Goal: Information Seeking & Learning: Learn about a topic

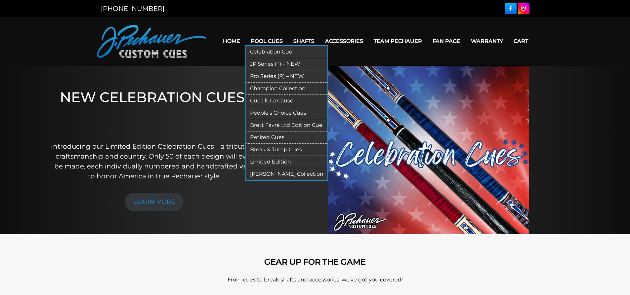
click at [265, 136] on link "Retired Cues" at bounding box center [286, 138] width 81 height 12
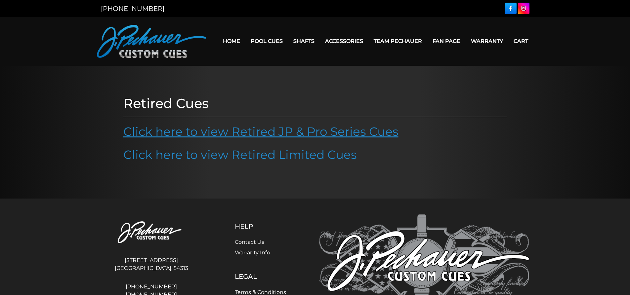
click at [189, 130] on link "Click here to view Retired JP & Pro Series Cues" at bounding box center [260, 131] width 275 height 15
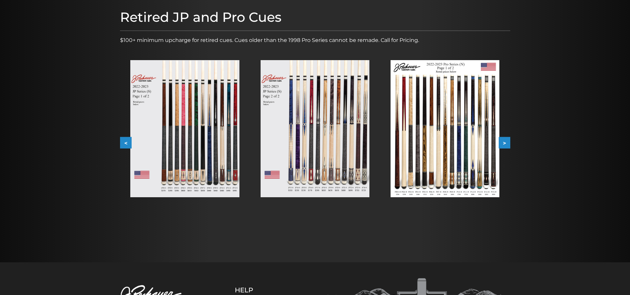
scroll to position [99, 0]
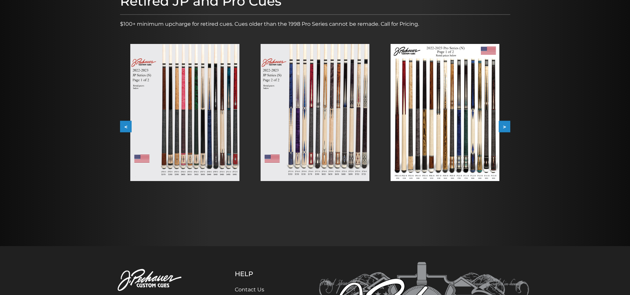
click at [198, 156] on img at bounding box center [184, 112] width 109 height 137
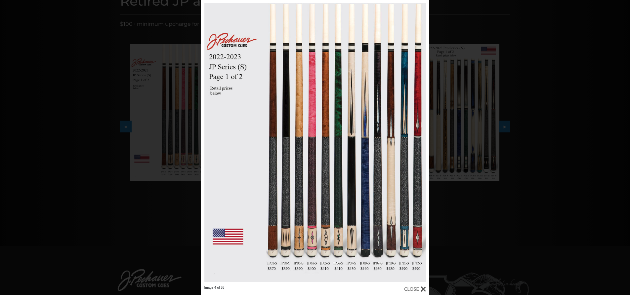
click at [509, 218] on div "Image 4 of 53" at bounding box center [315, 147] width 630 height 295
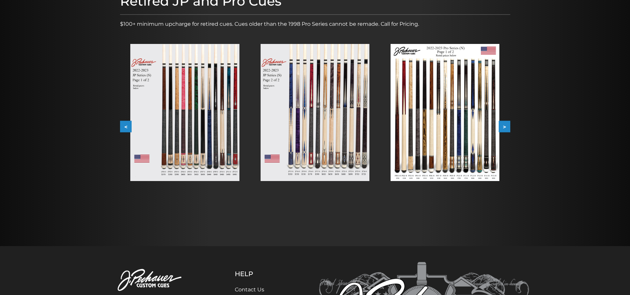
click at [126, 127] on button "<" at bounding box center [126, 127] width 12 height 12
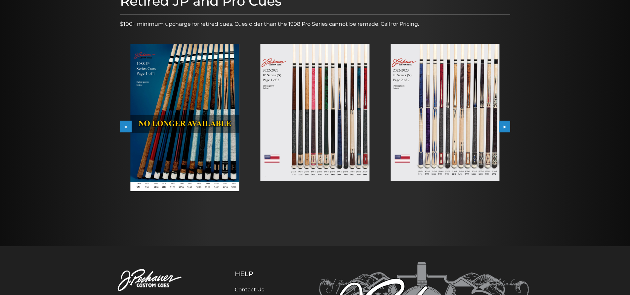
click at [126, 127] on button "<" at bounding box center [126, 127] width 12 height 12
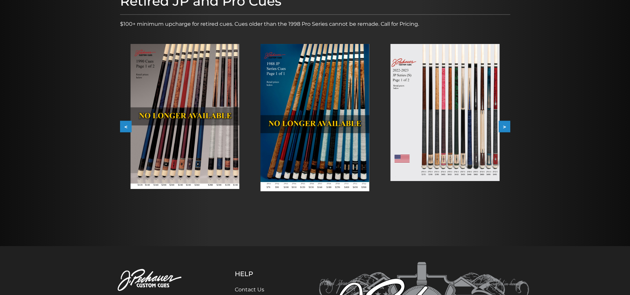
click at [500, 125] on button ">" at bounding box center [505, 127] width 12 height 12
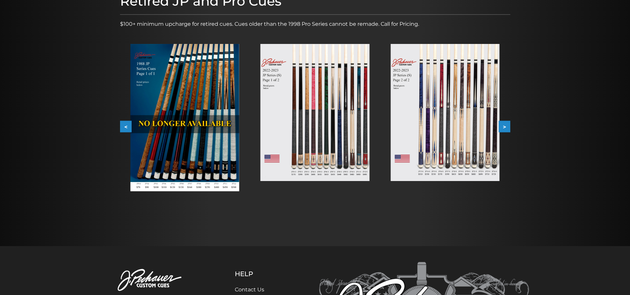
click at [504, 127] on button ">" at bounding box center [505, 127] width 12 height 12
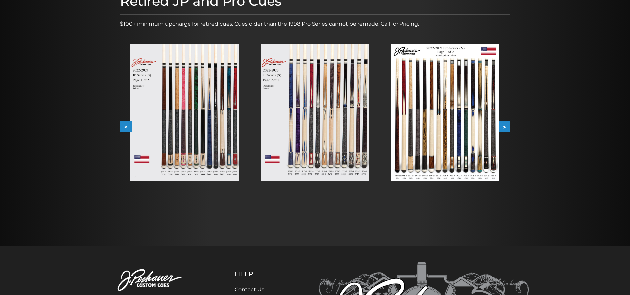
click at [504, 127] on button ">" at bounding box center [505, 127] width 12 height 12
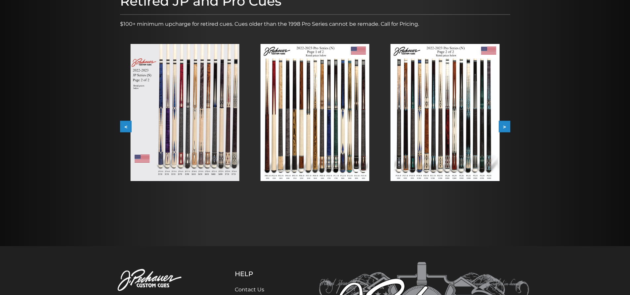
click at [324, 148] on img at bounding box center [315, 112] width 109 height 137
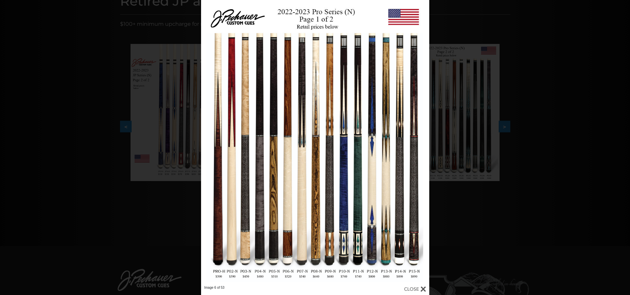
click at [494, 198] on div "Image 6 of 53" at bounding box center [315, 147] width 630 height 295
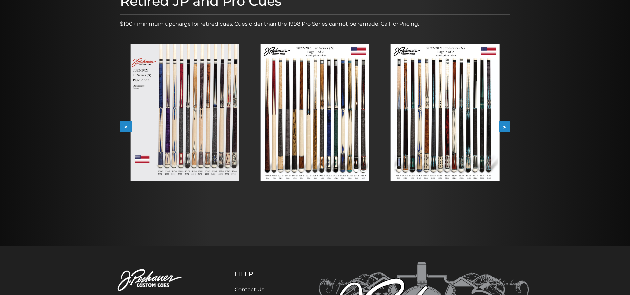
click at [464, 157] on img at bounding box center [444, 112] width 109 height 137
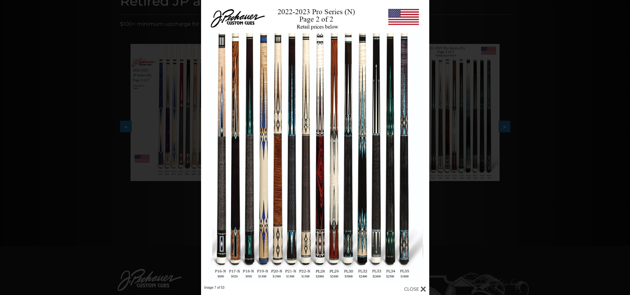
drag, startPoint x: 521, startPoint y: 190, endPoint x: 516, endPoint y: 182, distance: 9.5
click at [520, 190] on div "Image 7 of 53" at bounding box center [315, 147] width 630 height 295
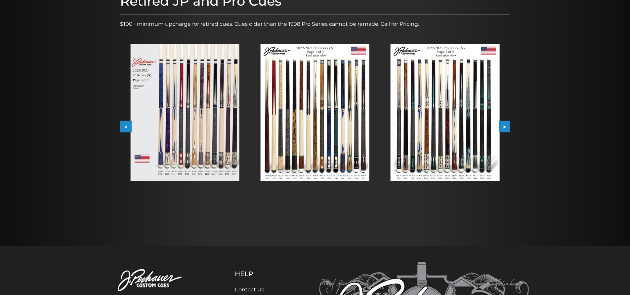
click at [504, 126] on button ">" at bounding box center [505, 127] width 12 height 12
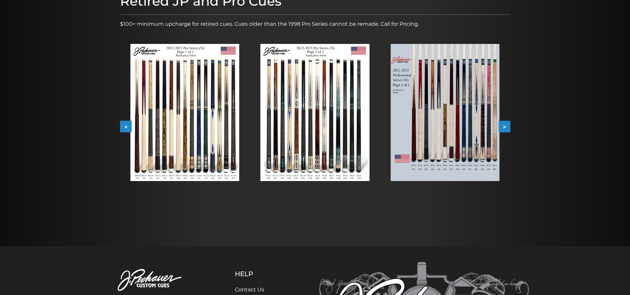
click button ">"
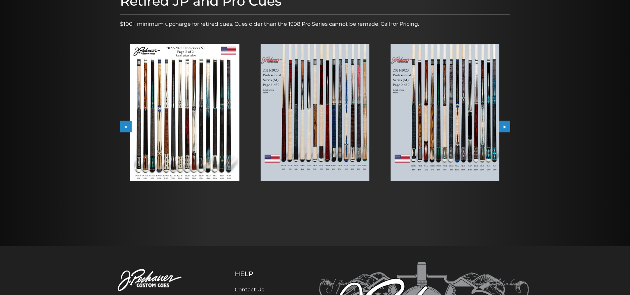
click button ">"
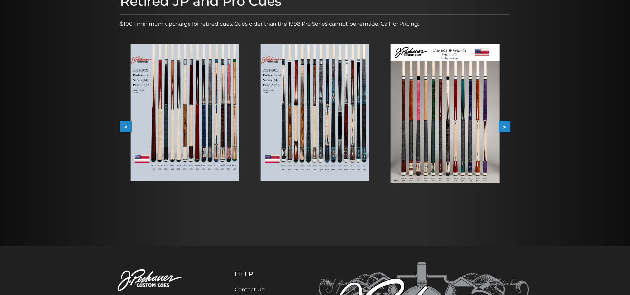
click button ">"
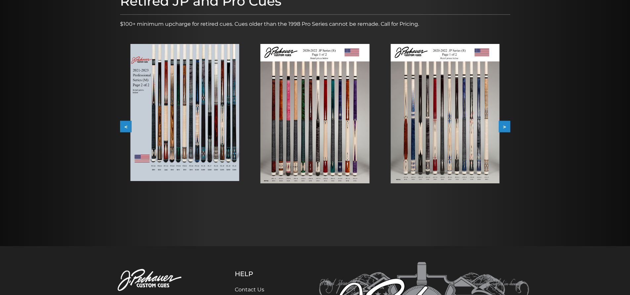
click img
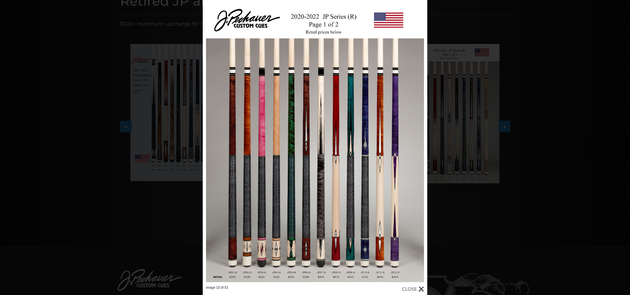
click div "Image 10 of 53"
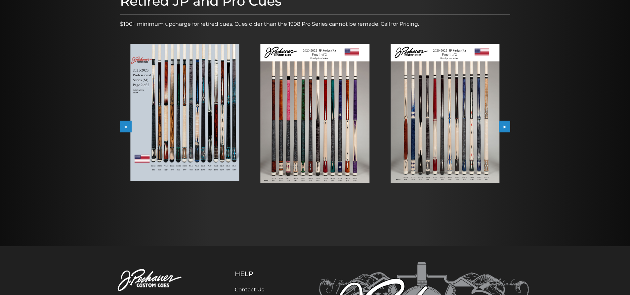
scroll to position [0, 0]
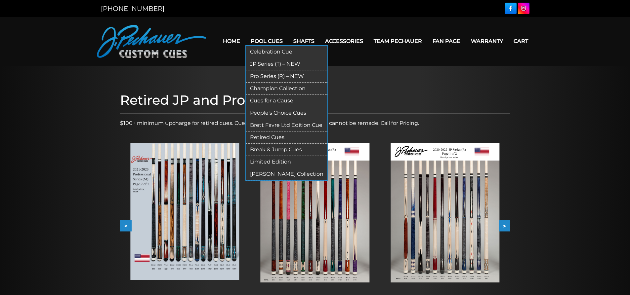
click link "JP Series (T) – NEW"
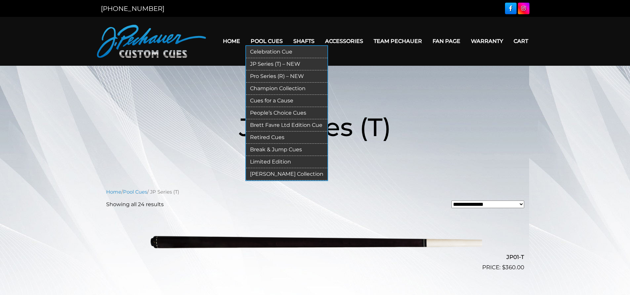
click at [272, 75] on link "Pro Series (R) – NEW" at bounding box center [286, 76] width 81 height 12
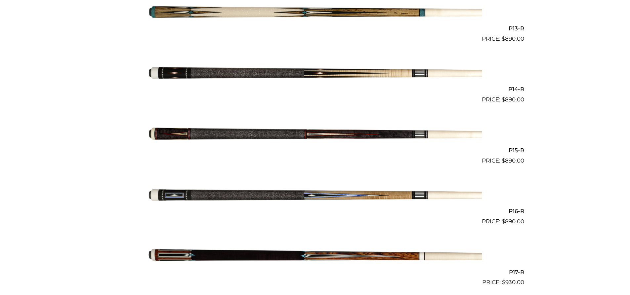
scroll to position [960, 0]
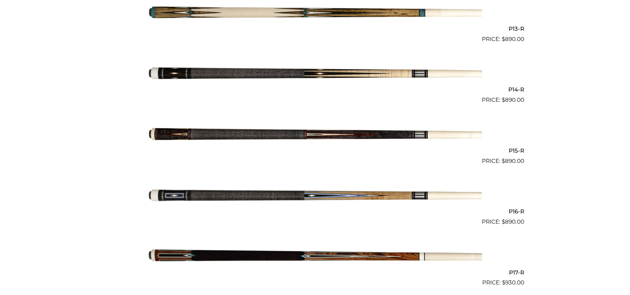
click at [414, 193] on img at bounding box center [315, 196] width 334 height 56
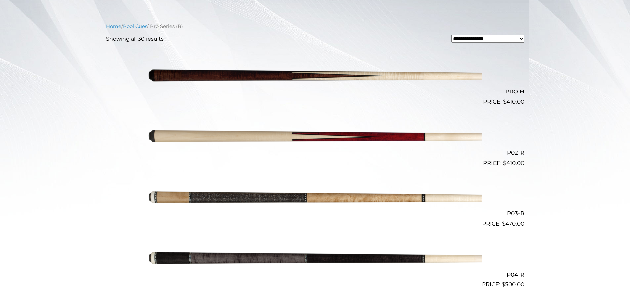
scroll to position [165, 0]
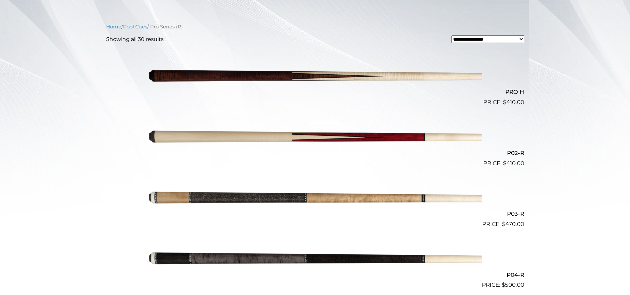
click at [324, 197] on img at bounding box center [315, 199] width 334 height 56
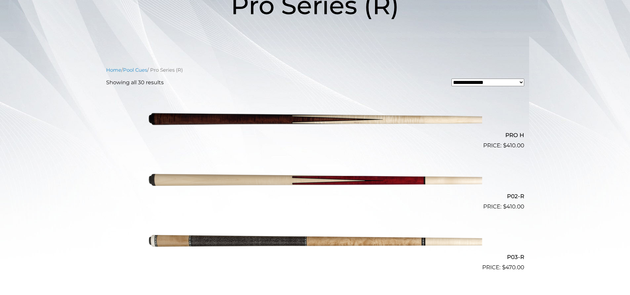
scroll to position [0, 0]
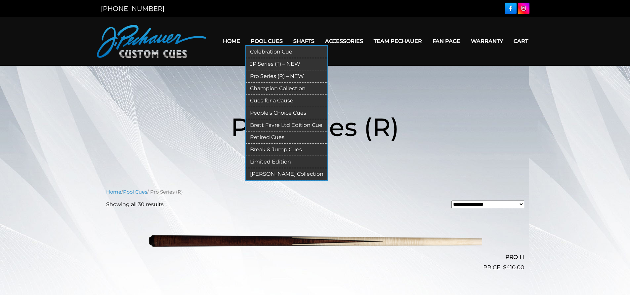
click at [273, 135] on link "Retired Cues" at bounding box center [286, 138] width 81 height 12
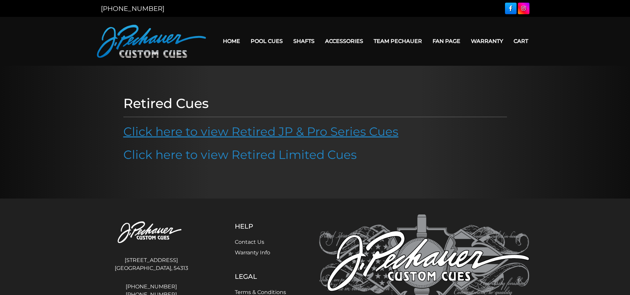
click at [213, 135] on link "Click here to view Retired JP & Pro Series Cues" at bounding box center [260, 131] width 275 height 15
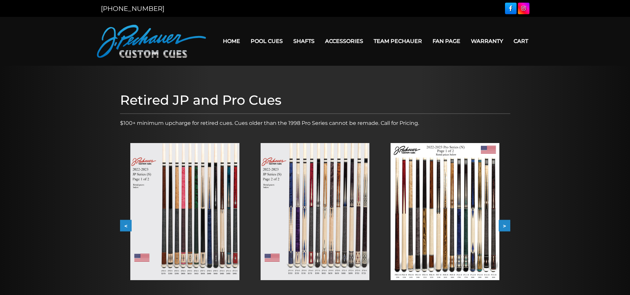
click at [461, 214] on img at bounding box center [444, 211] width 109 height 137
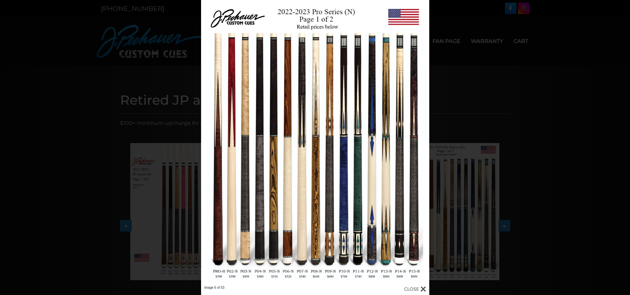
click at [554, 115] on div "Image 6 of 53" at bounding box center [315, 147] width 630 height 295
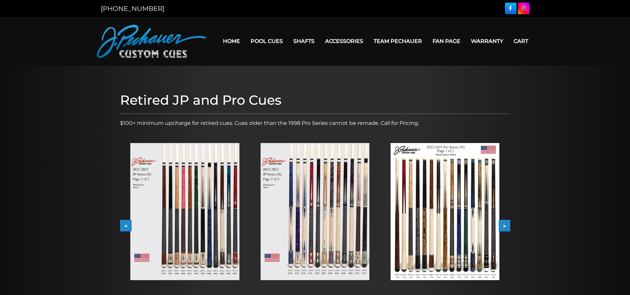
click at [507, 223] on button ">" at bounding box center [505, 226] width 12 height 12
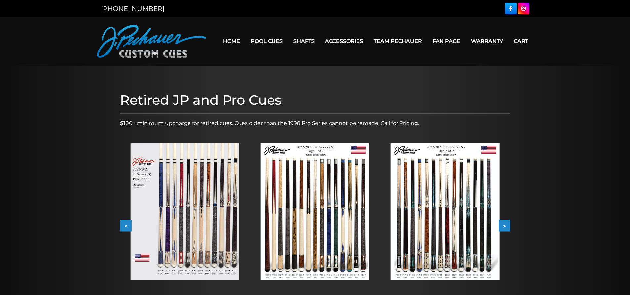
click at [507, 224] on button ">" at bounding box center [505, 226] width 12 height 12
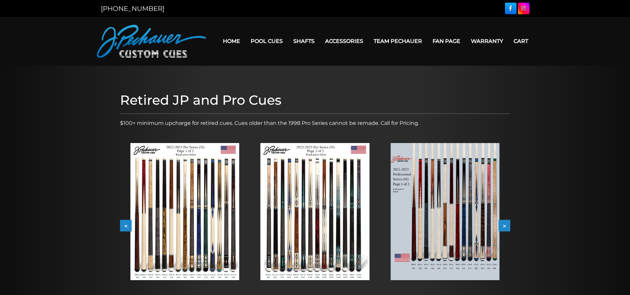
click at [128, 226] on button "<" at bounding box center [126, 226] width 12 height 12
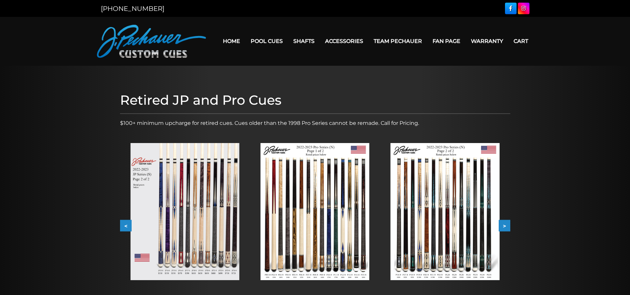
click at [506, 224] on button ">" at bounding box center [505, 226] width 12 height 12
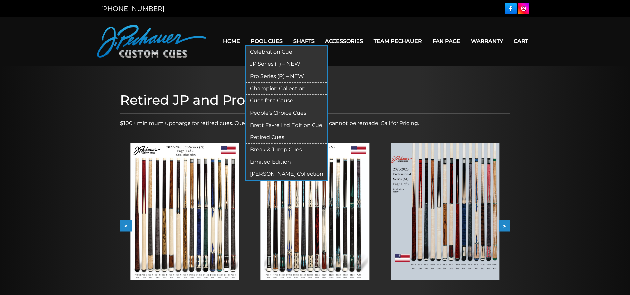
click at [265, 90] on link "Champion Collection" at bounding box center [286, 89] width 81 height 12
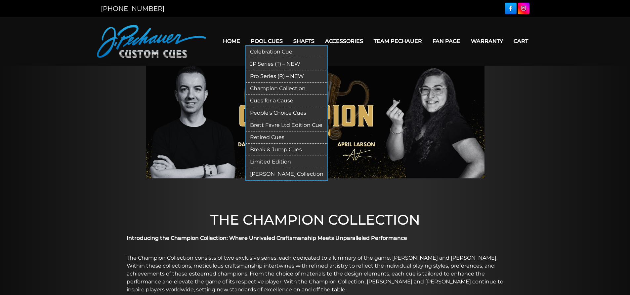
click at [263, 51] on link "Celebration Cue" at bounding box center [286, 52] width 81 height 12
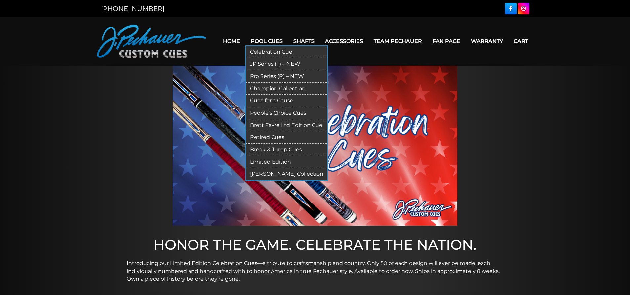
click at [289, 127] on link "Brett Favre Ltd Edition Cue" at bounding box center [286, 125] width 81 height 12
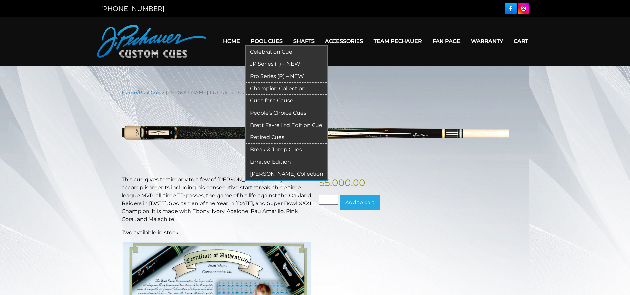
click at [276, 112] on link "People’s Choice Cues" at bounding box center [286, 113] width 81 height 12
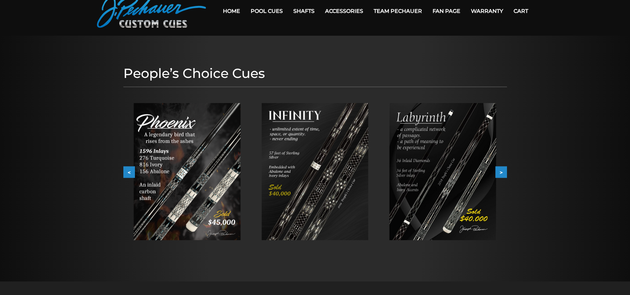
scroll to position [26, 0]
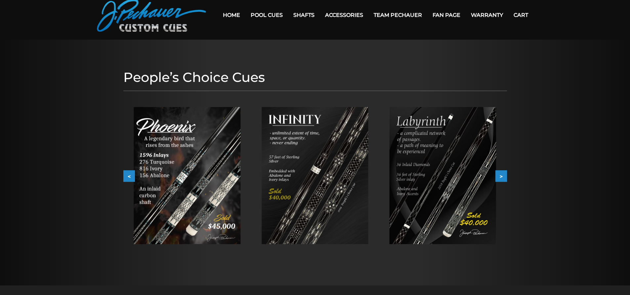
click at [501, 176] on button ">" at bounding box center [501, 177] width 12 height 12
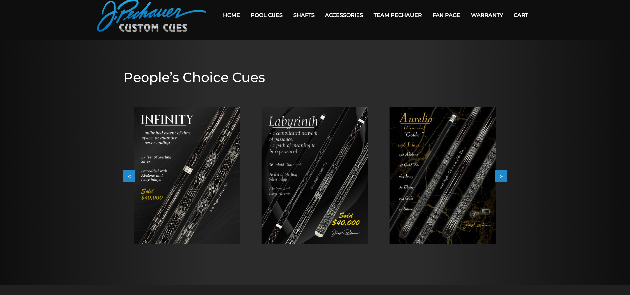
click at [501, 176] on button ">" at bounding box center [501, 177] width 12 height 12
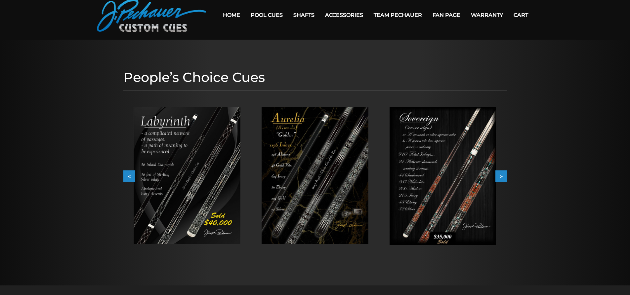
click at [501, 176] on button ">" at bounding box center [501, 177] width 12 height 12
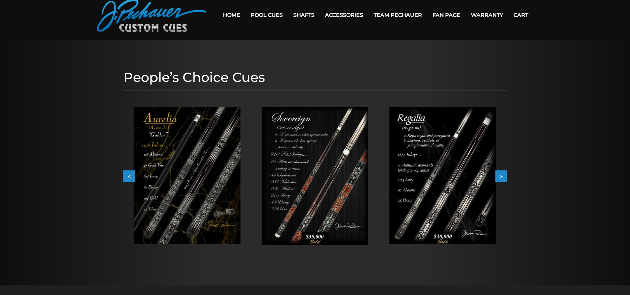
click at [501, 176] on button ">" at bounding box center [501, 177] width 12 height 12
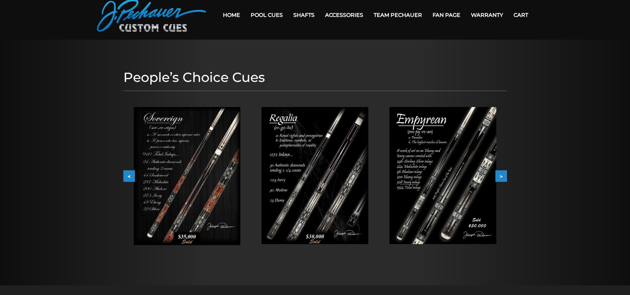
click at [501, 176] on button ">" at bounding box center [501, 177] width 12 height 12
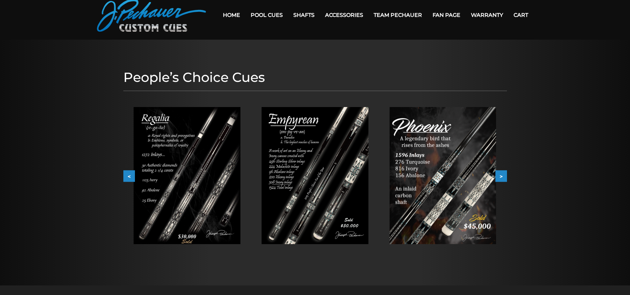
click at [501, 176] on button ">" at bounding box center [501, 177] width 12 height 12
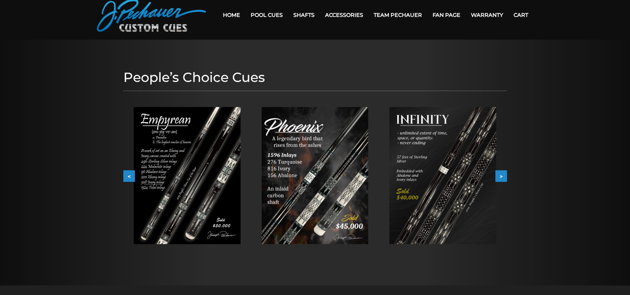
click at [501, 176] on button ">" at bounding box center [501, 177] width 12 height 12
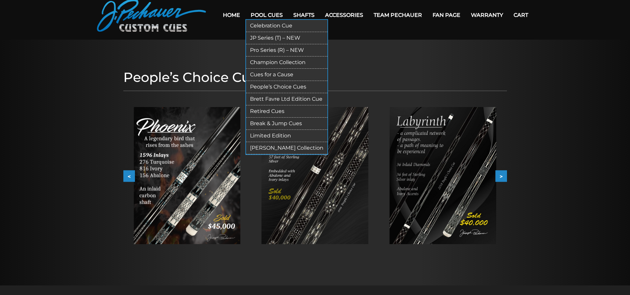
click at [283, 132] on link "Limited Edition" at bounding box center [286, 136] width 81 height 12
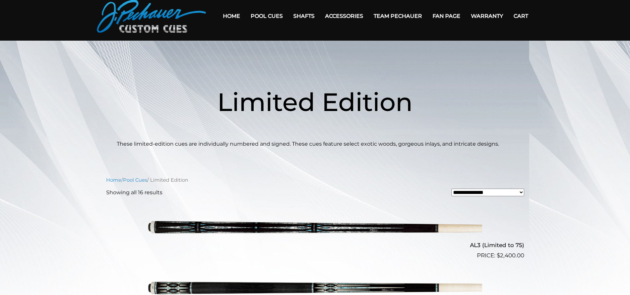
scroll to position [15, 0]
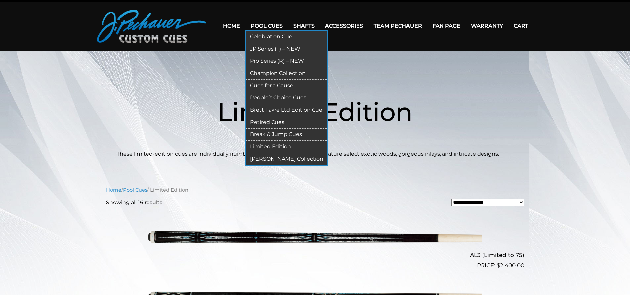
click at [260, 158] on link "[PERSON_NAME] Collection" at bounding box center [286, 159] width 81 height 12
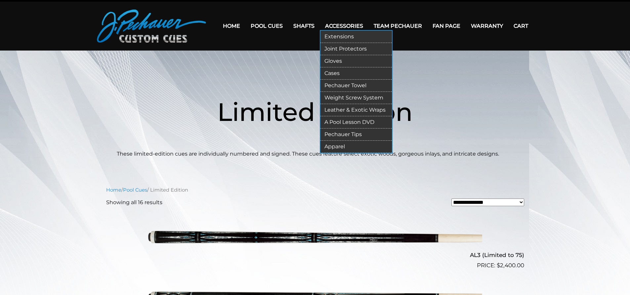
click at [350, 47] on link "Joint Protectors" at bounding box center [355, 49] width 71 height 12
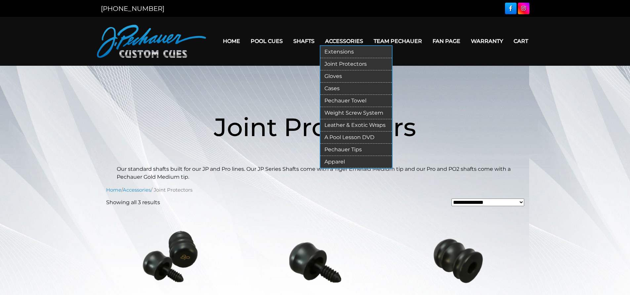
click at [341, 99] on link "Pechauer Towel" at bounding box center [355, 101] width 71 height 12
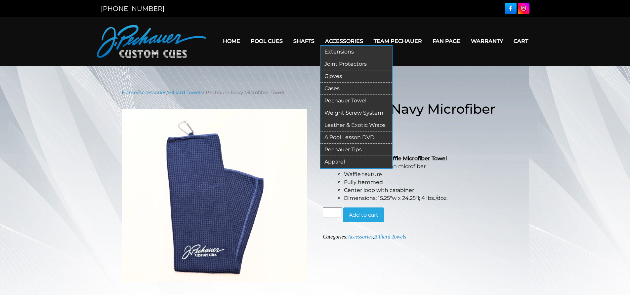
click at [360, 149] on link "Pechauer Tips" at bounding box center [355, 150] width 71 height 12
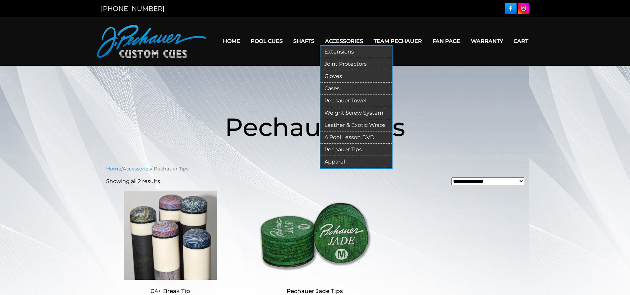
click at [338, 86] on link "Cases" at bounding box center [355, 89] width 71 height 12
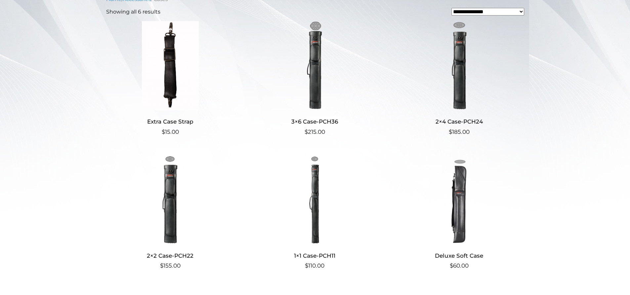
scroll to position [168, 0]
click at [312, 210] on img at bounding box center [314, 200] width 129 height 89
click at [464, 76] on img at bounding box center [459, 66] width 129 height 89
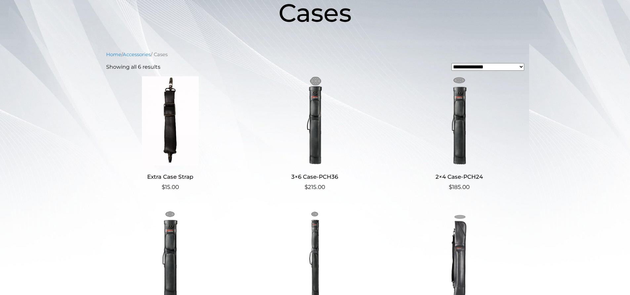
scroll to position [112, 0]
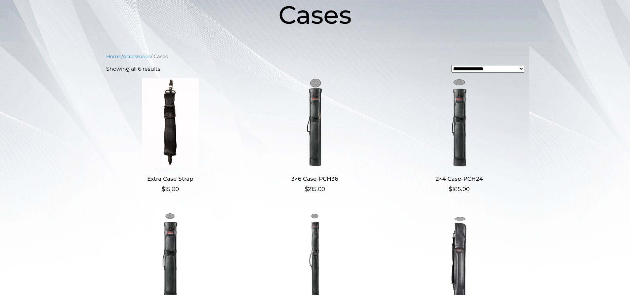
click at [315, 147] on img at bounding box center [314, 122] width 129 height 89
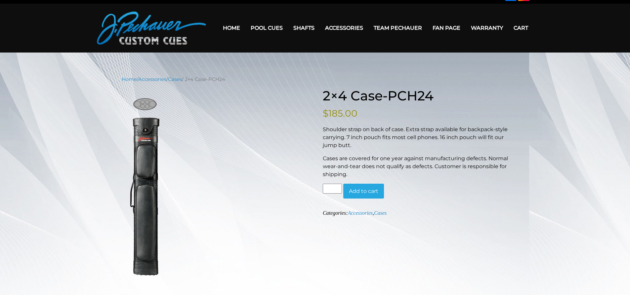
scroll to position [11, 0]
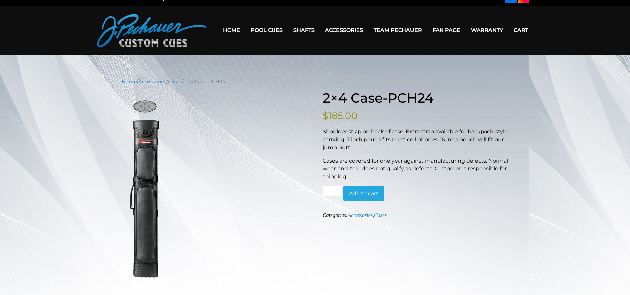
drag, startPoint x: 9, startPoint y: 0, endPoint x: 215, endPoint y: 192, distance: 281.2
click at [215, 192] on figure "Hover to zoom" at bounding box center [215, 190] width 186 height 182
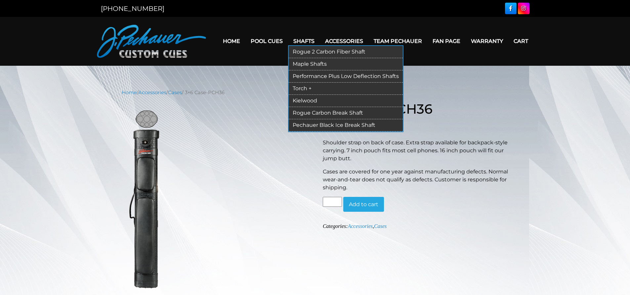
click at [318, 77] on link "Performance Plus Low Deflection Shafts" at bounding box center [346, 76] width 114 height 12
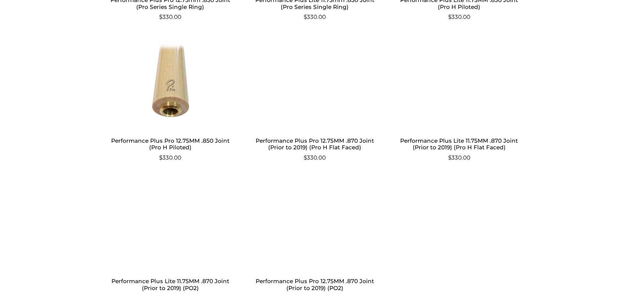
scroll to position [630, 0]
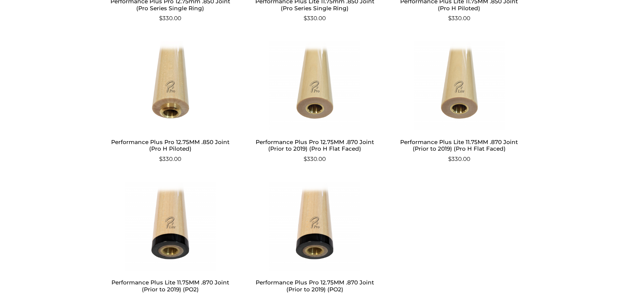
click at [196, 144] on h2 "Performance Plus Pro 12.75MM .850 Joint (Pro H Piloted)" at bounding box center [170, 145] width 129 height 19
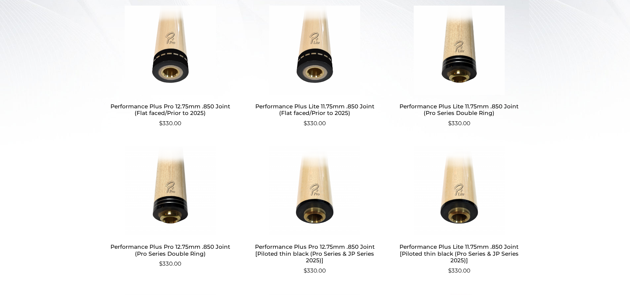
scroll to position [239, 0]
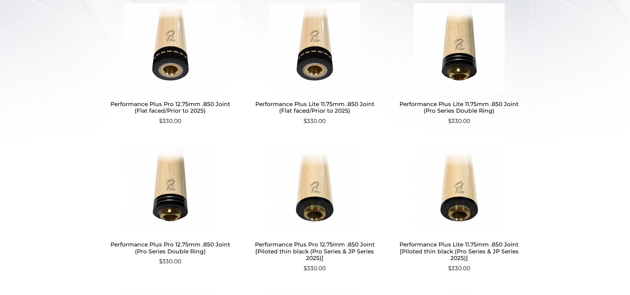
click at [184, 62] on img at bounding box center [170, 47] width 129 height 89
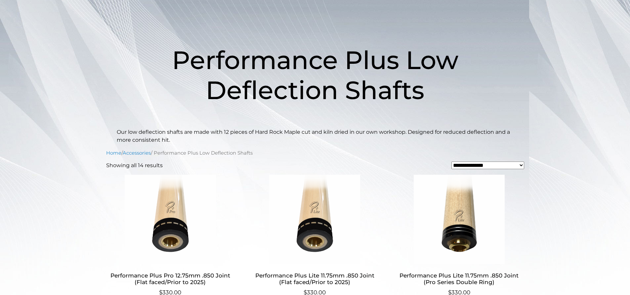
scroll to position [0, 0]
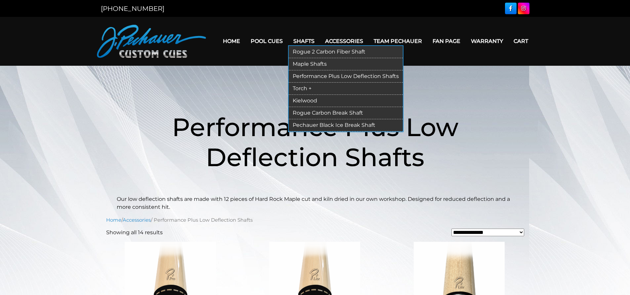
click at [304, 65] on link "Maple Shafts" at bounding box center [346, 64] width 114 height 12
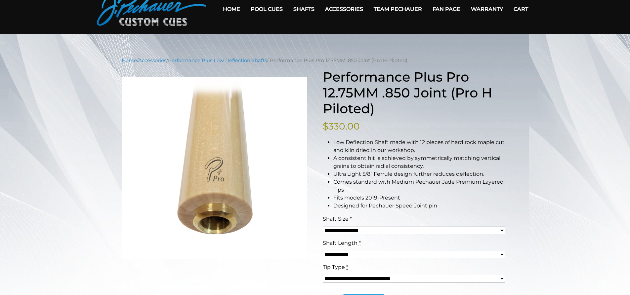
scroll to position [25, 0]
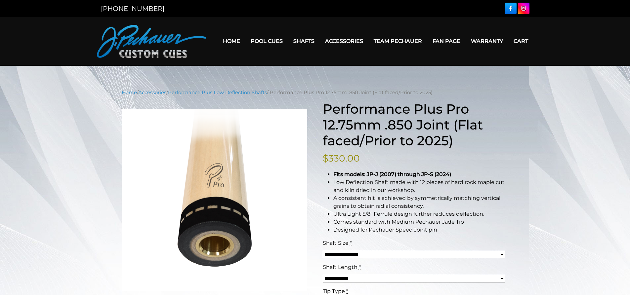
drag, startPoint x: 13, startPoint y: 0, endPoint x: 39, endPoint y: 198, distance: 200.1
click at [41, 201] on div "**********" at bounding box center [315, 289] width 630 height 401
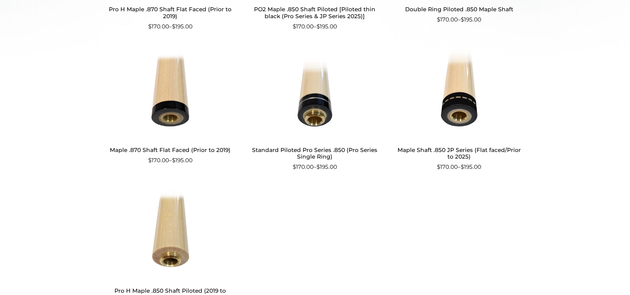
scroll to position [318, 0]
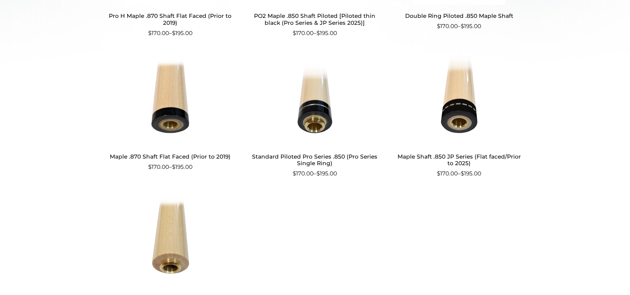
click at [450, 116] on img at bounding box center [459, 100] width 129 height 89
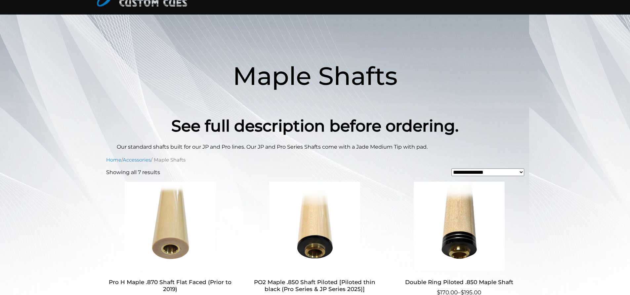
scroll to position [0, 0]
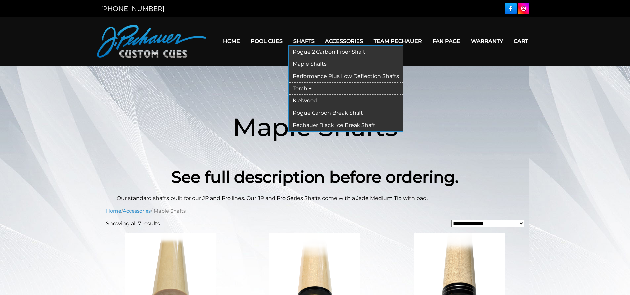
click at [312, 74] on link "Performance Plus Low Deflection Shafts" at bounding box center [346, 76] width 114 height 12
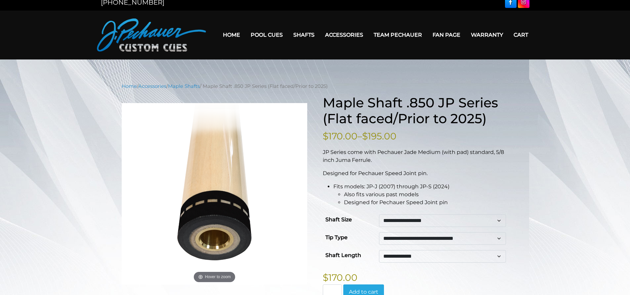
scroll to position [5, 0]
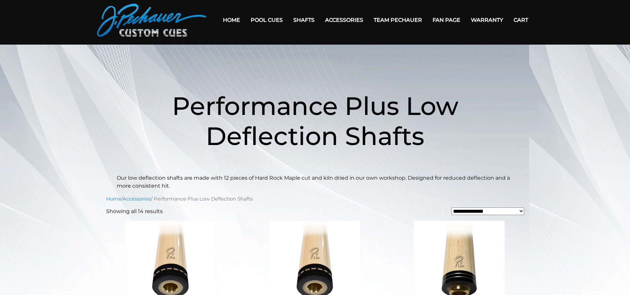
scroll to position [21, 0]
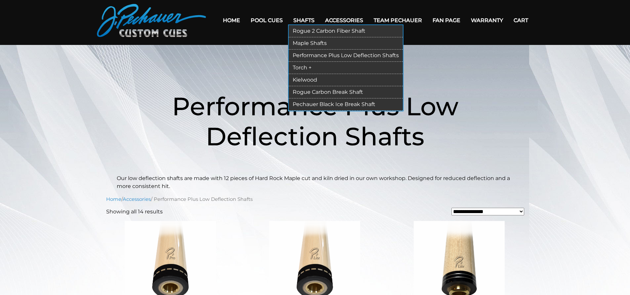
click at [309, 78] on link "Kielwood" at bounding box center [346, 80] width 114 height 12
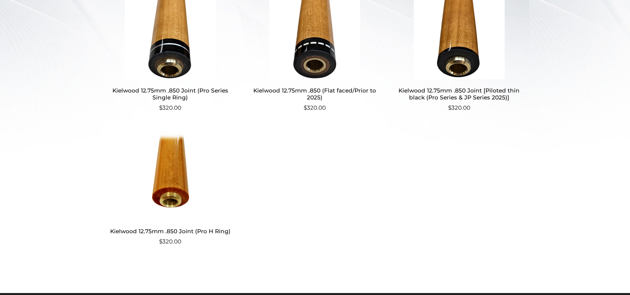
scroll to position [231, 0]
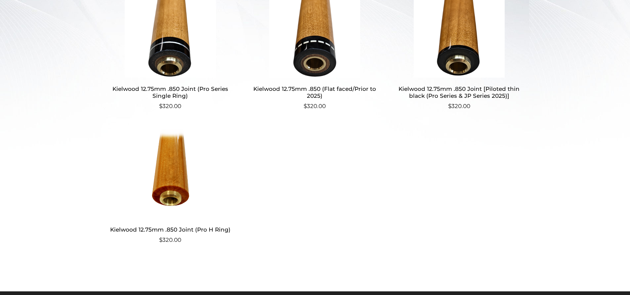
click at [321, 92] on h2 "Kielwood 12.75mm .850 (Flat faced/Prior to 2025)" at bounding box center [314, 92] width 129 height 19
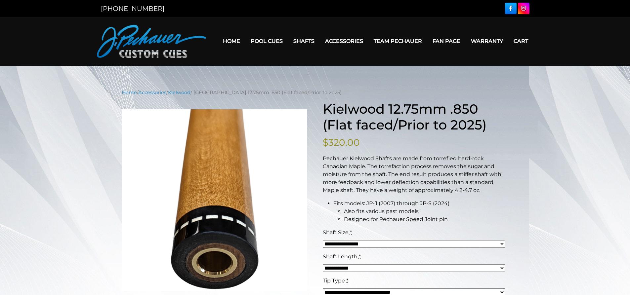
click at [403, 41] on link "Team Pechauer" at bounding box center [397, 41] width 59 height 17
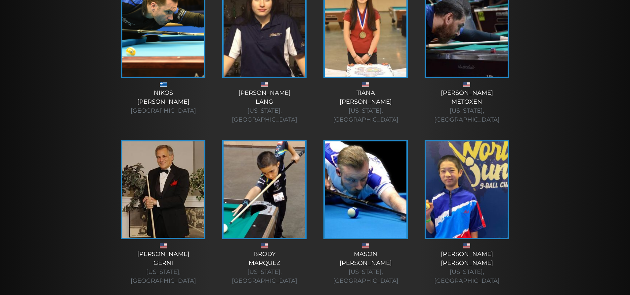
scroll to position [861, 0]
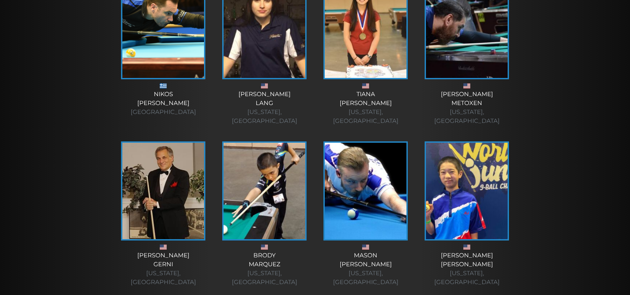
click at [186, 161] on img at bounding box center [163, 191] width 82 height 97
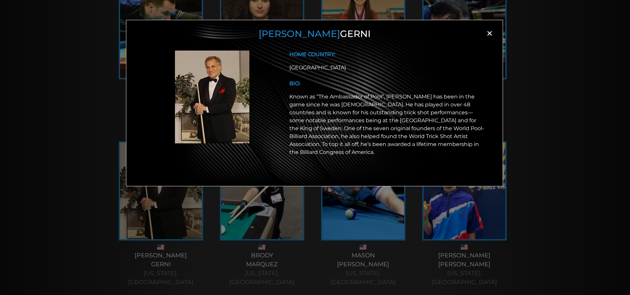
click at [547, 49] on div "Paul Gerni × HOME COUNTRY: USA BIO:" at bounding box center [315, 158] width 630 height 295
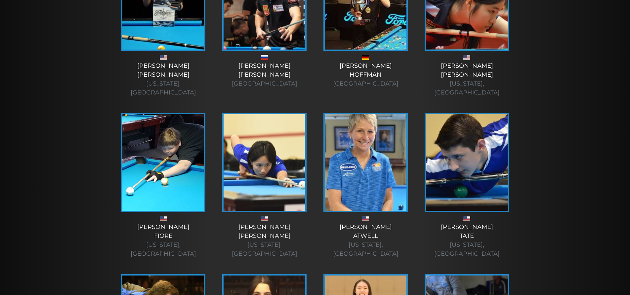
scroll to position [565, 0]
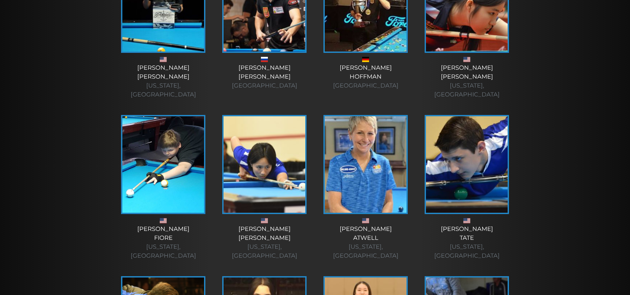
click at [249, 143] on img at bounding box center [265, 164] width 82 height 97
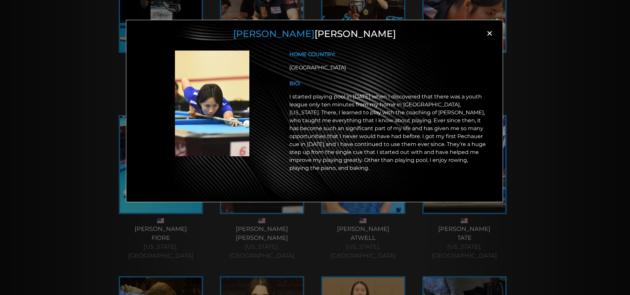
click at [552, 64] on div "Vivian Liu × HOME COUNTRY: USA BIO:" at bounding box center [315, 158] width 630 height 295
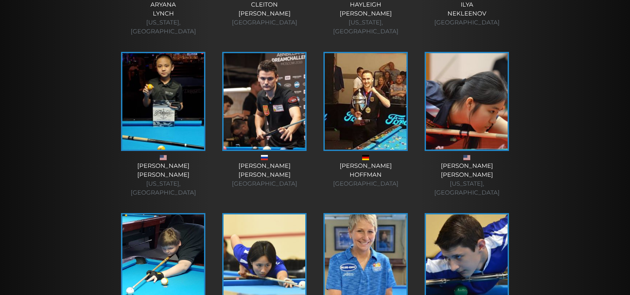
scroll to position [466, 0]
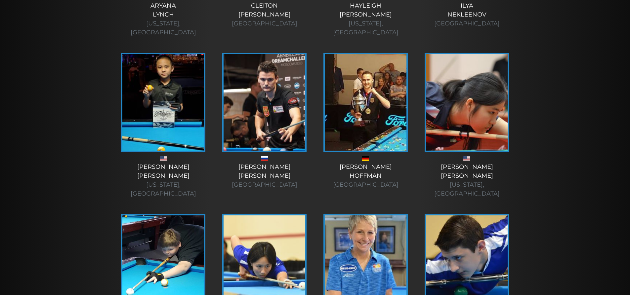
click at [483, 106] on img at bounding box center [467, 102] width 82 height 97
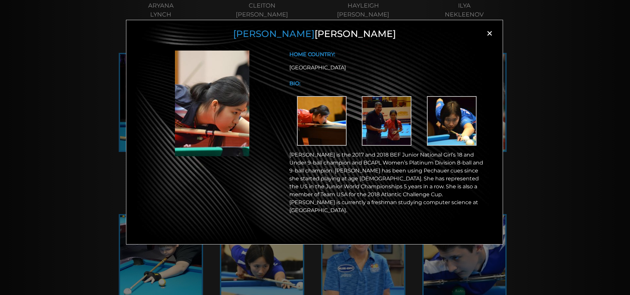
click at [552, 55] on div "Michelle Jiang × HOME COUNTRY: USA BIO:" at bounding box center [315, 158] width 630 height 295
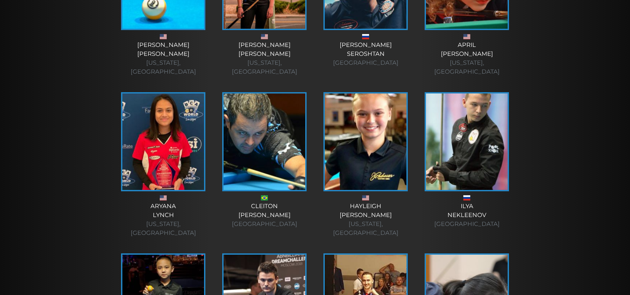
scroll to position [287, 0]
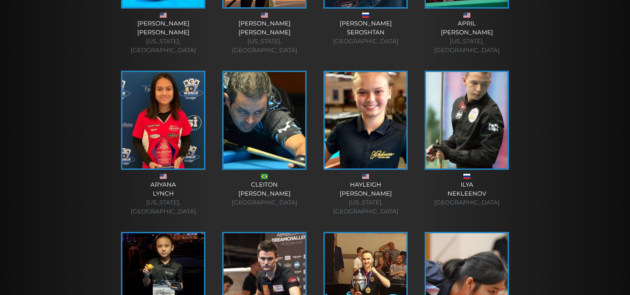
click at [456, 113] on img at bounding box center [467, 120] width 82 height 97
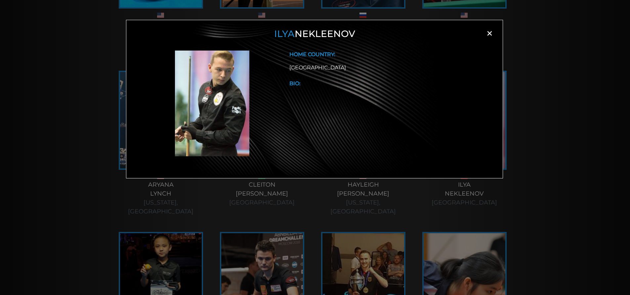
drag, startPoint x: 561, startPoint y: 57, endPoint x: 555, endPoint y: 67, distance: 11.0
click at [560, 60] on div "Ilya Nekleenov × HOME COUNTRY: Russia BIO:" at bounding box center [315, 158] width 630 height 295
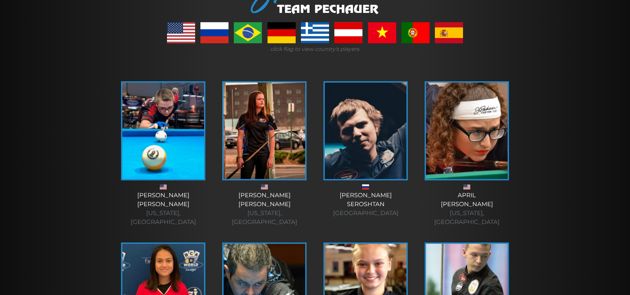
scroll to position [111, 0]
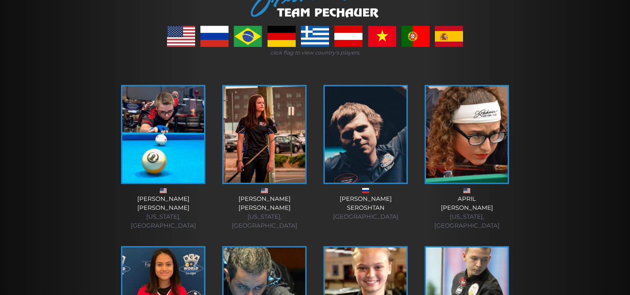
click at [294, 123] on img at bounding box center [265, 134] width 82 height 97
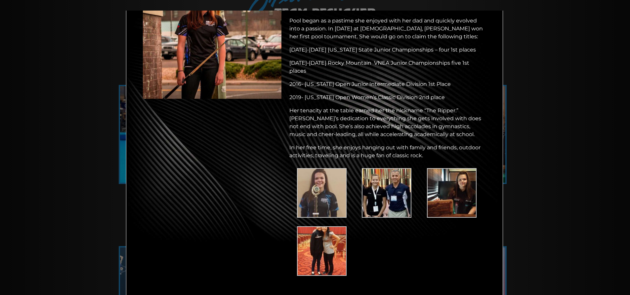
scroll to position [78, 0]
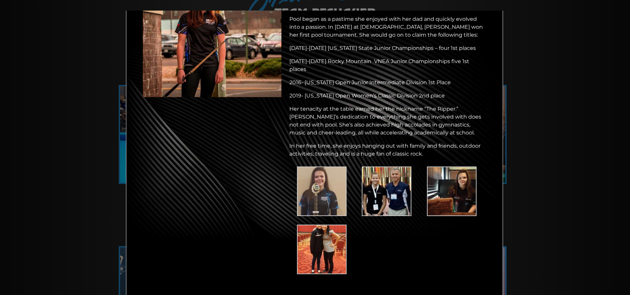
click at [399, 200] on img at bounding box center [387, 192] width 50 height 50
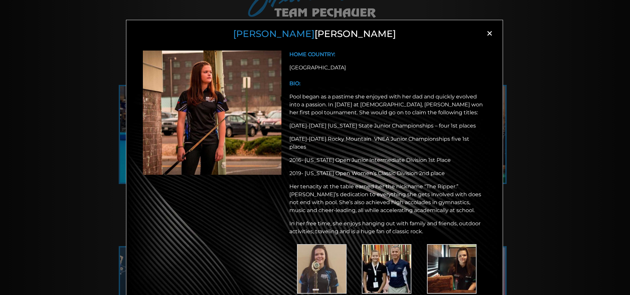
click at [546, 105] on div "Amanda Campbell × HOME COUNTRY: USA BIO: Pool began as a pastime she enjoyed wi…" at bounding box center [315, 158] width 630 height 295
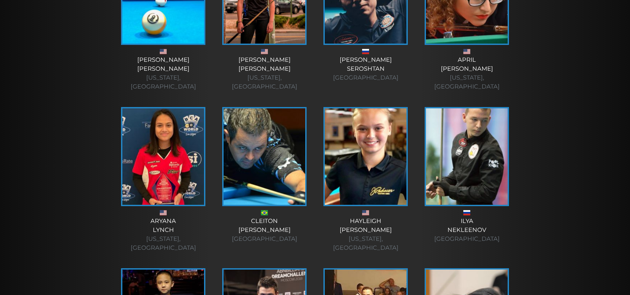
scroll to position [254, 0]
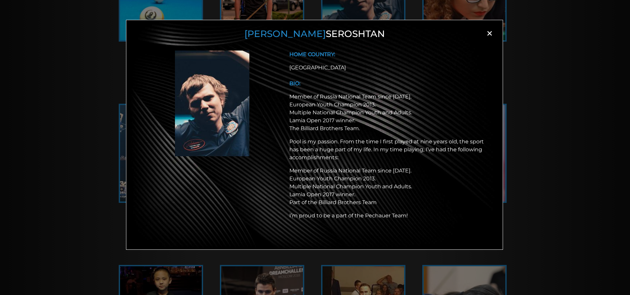
click at [563, 113] on div "Andrey Seroshtan × HOME COUNTRY: Russia BIO: Member of Russia National Team sin…" at bounding box center [315, 158] width 630 height 295
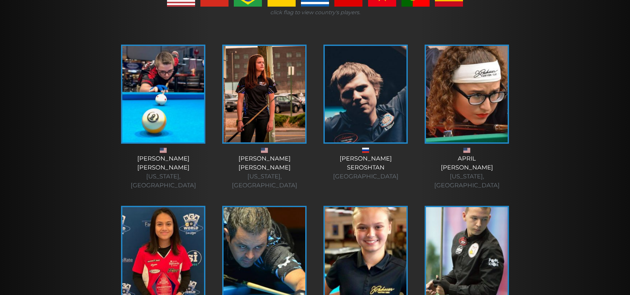
scroll to position [0, 0]
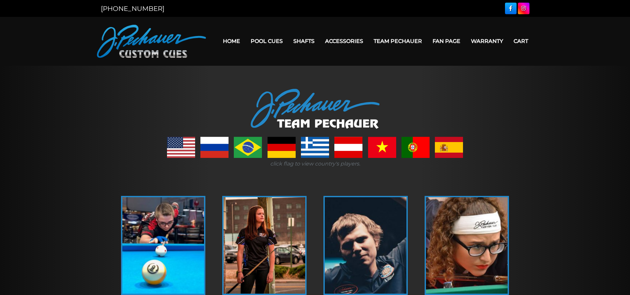
click at [446, 41] on link "Fan Page" at bounding box center [446, 41] width 38 height 17
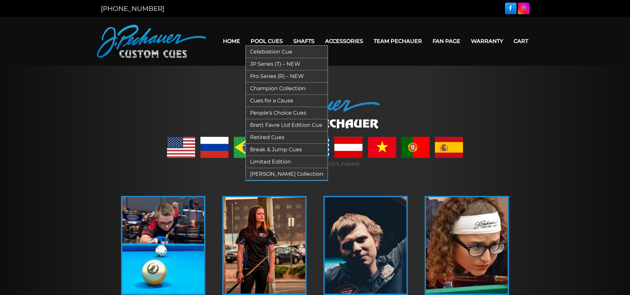
click at [265, 43] on link "Pool Cues" at bounding box center [266, 41] width 43 height 17
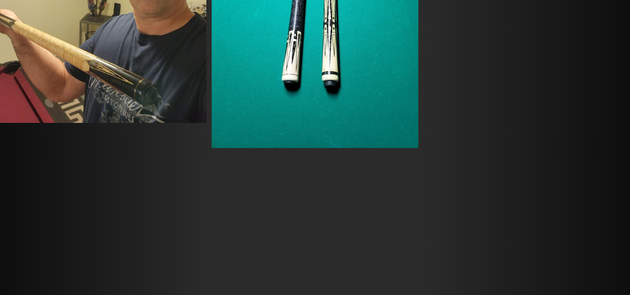
scroll to position [8019, 0]
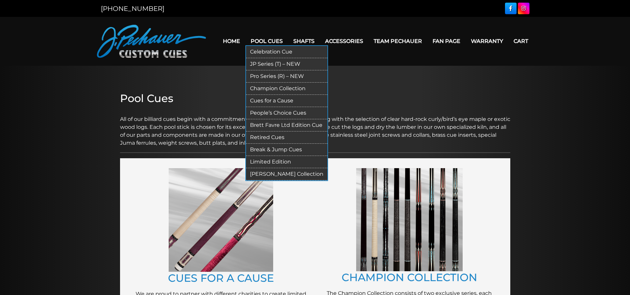
click at [263, 139] on link "Retired Cues" at bounding box center [286, 138] width 81 height 12
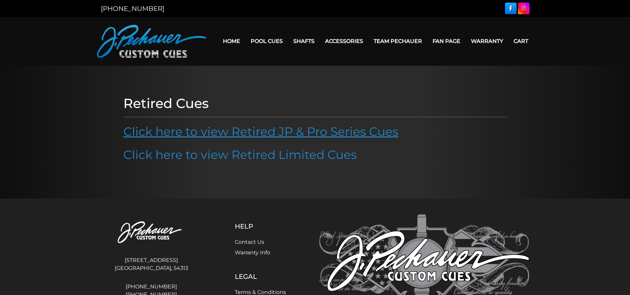
click at [262, 131] on link "Click here to view Retired JP & Pro Series Cues" at bounding box center [260, 131] width 275 height 15
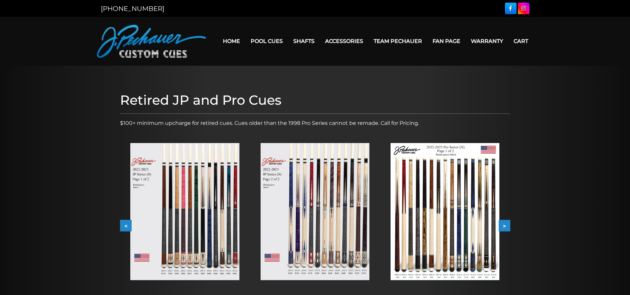
click at [504, 227] on button ">" at bounding box center [505, 226] width 12 height 12
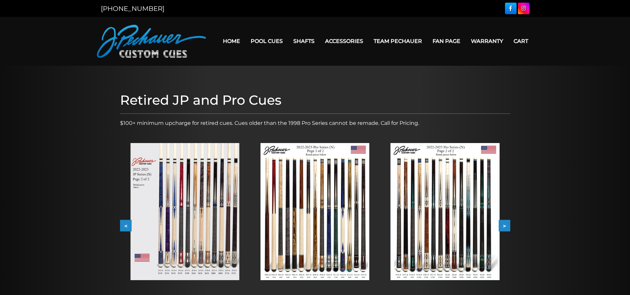
click at [504, 227] on button ">" at bounding box center [505, 226] width 12 height 12
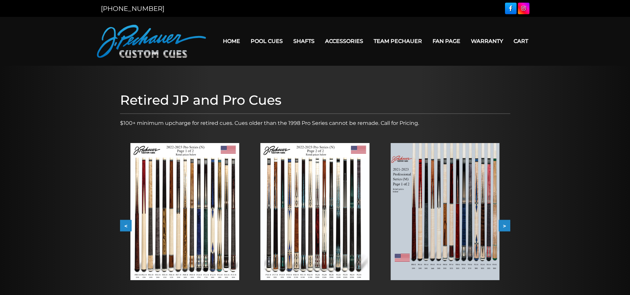
click at [505, 226] on button ">" at bounding box center [505, 226] width 12 height 12
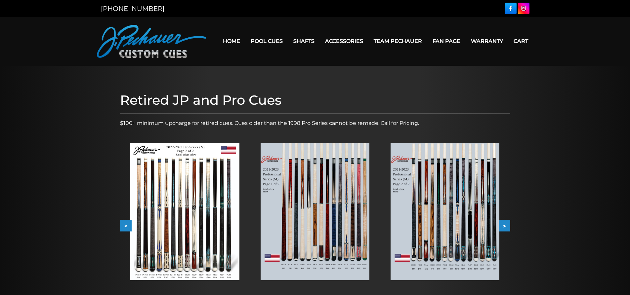
click at [504, 226] on button ">" at bounding box center [505, 226] width 12 height 12
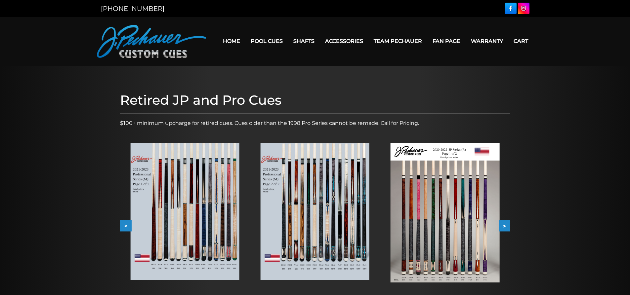
click at [504, 226] on button ">" at bounding box center [505, 226] width 12 height 12
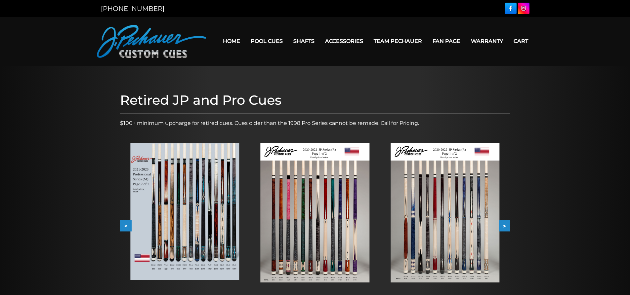
click at [306, 224] on img at bounding box center [315, 213] width 109 height 140
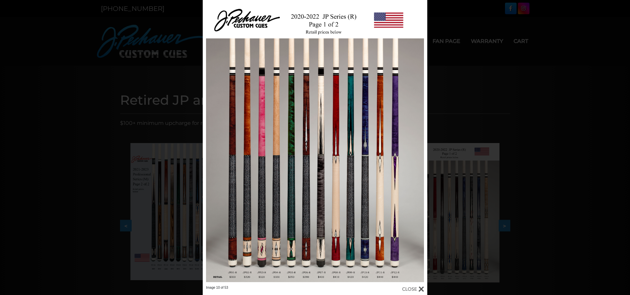
click at [554, 124] on div "Image 10 of 53" at bounding box center [315, 147] width 630 height 295
